Goal: Check status: Check status

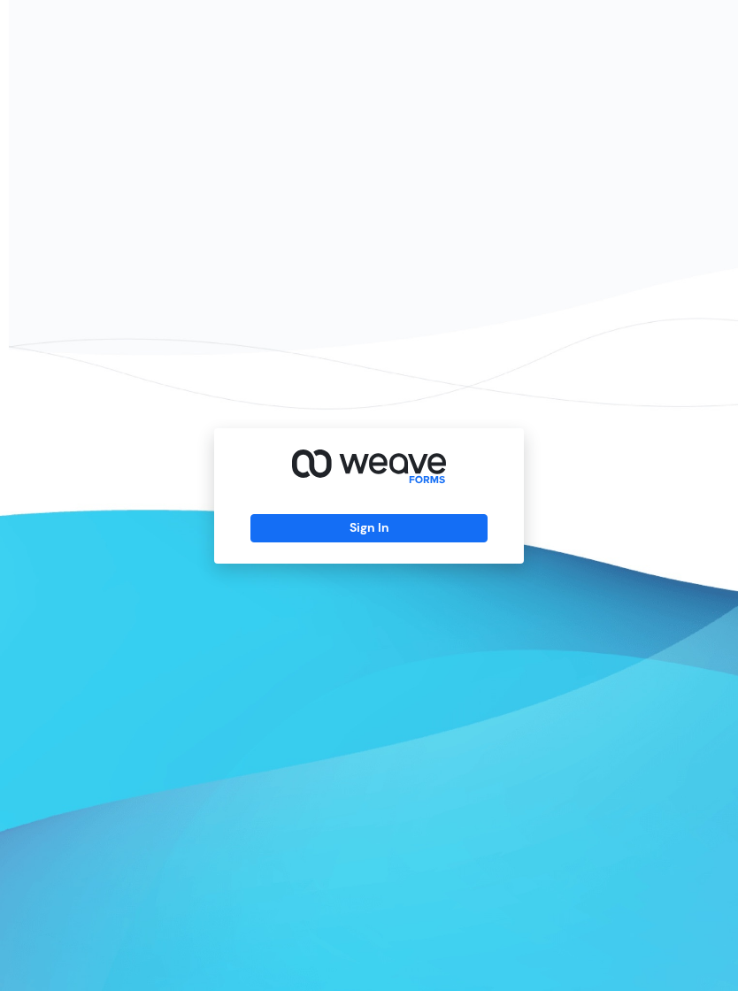
click at [411, 536] on button "Sign In" at bounding box center [368, 528] width 236 height 28
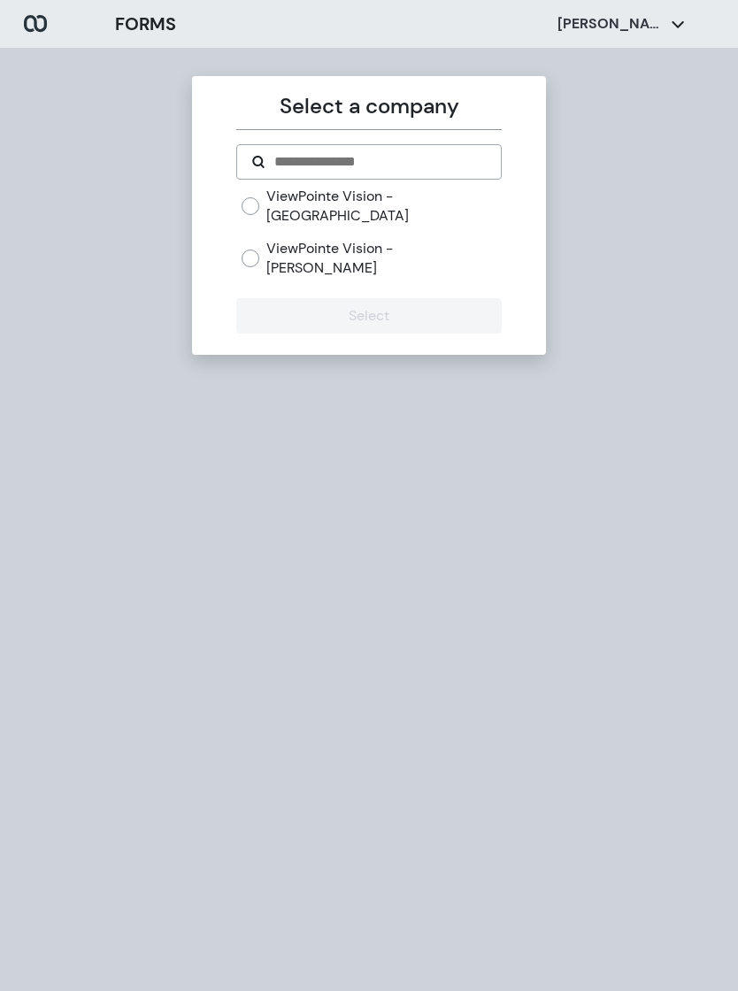
click at [432, 204] on label "ViewPointe Vision - [GEOGRAPHIC_DATA]" at bounding box center [383, 206] width 234 height 38
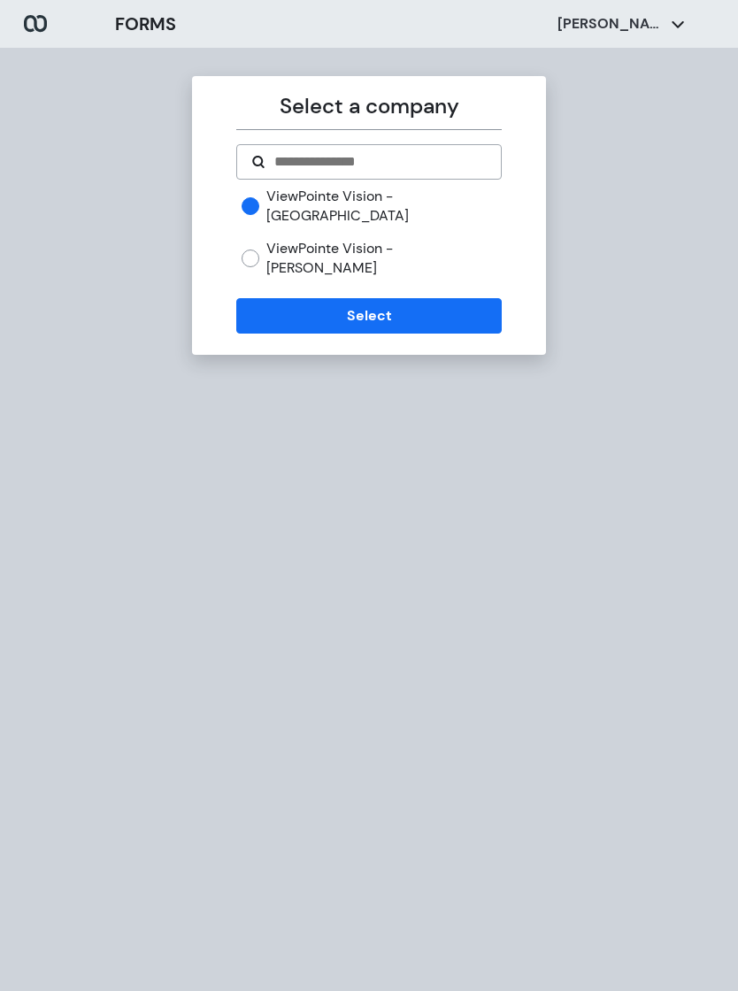
click at [439, 298] on button "Select" at bounding box center [368, 315] width 265 height 35
